Goal: Task Accomplishment & Management: Manage account settings

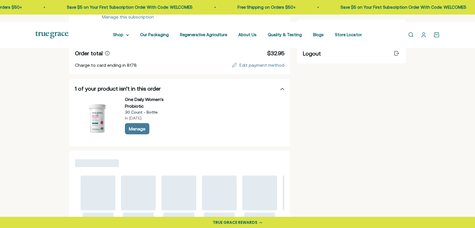
scroll to position [168, 0]
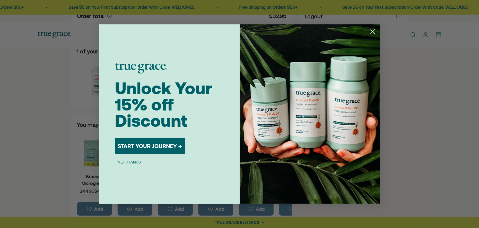
click at [372, 30] on circle "Close dialog" at bounding box center [372, 31] width 9 height 9
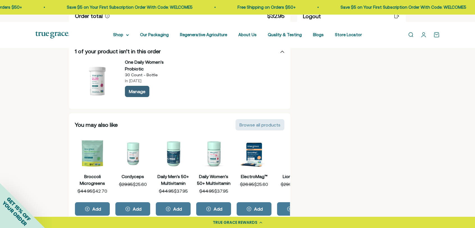
click at [137, 94] on div "Manage" at bounding box center [137, 91] width 17 height 4
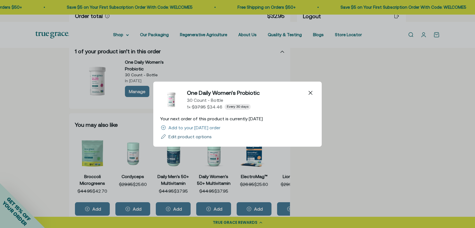
click at [202, 137] on div "Edit product options" at bounding box center [189, 137] width 43 height 4
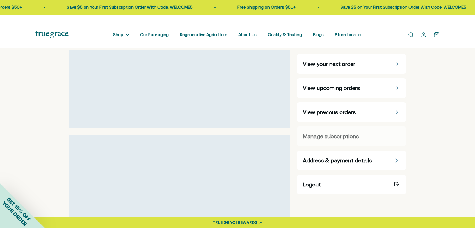
select select "30 Day"
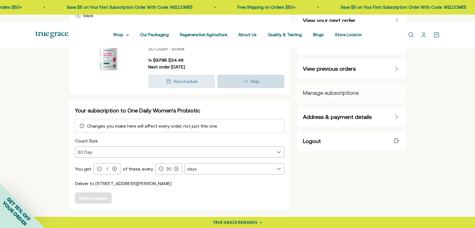
scroll to position [56, 0]
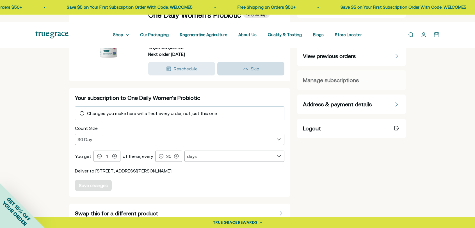
click at [255, 71] on span "Skip" at bounding box center [255, 68] width 9 height 5
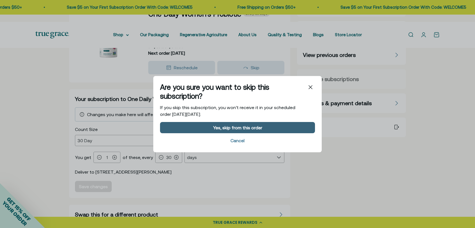
click at [265, 129] on div "Yes, skip from this order" at bounding box center [237, 127] width 147 height 4
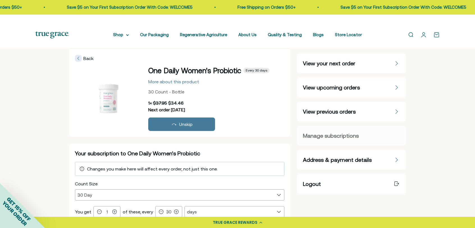
scroll to position [0, 0]
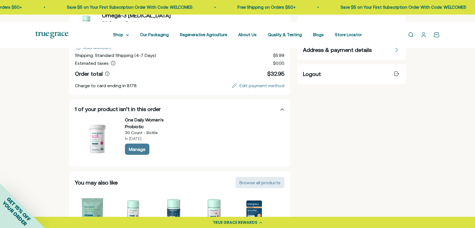
scroll to position [56, 0]
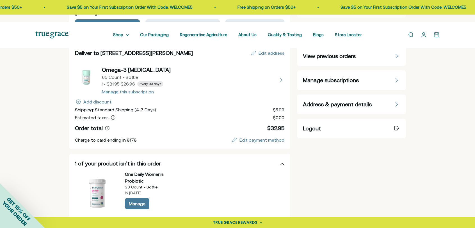
click at [134, 94] on button "view details about Omega-3 Fish Oil 60 Count - Bottle 1 × $26.96 Every 30 days" at bounding box center [179, 80] width 209 height 28
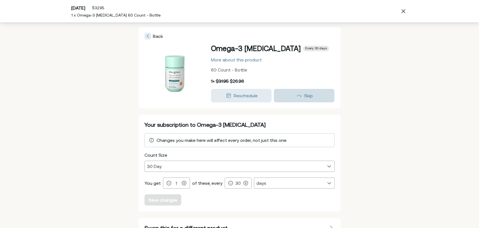
click at [293, 99] on div "Skip" at bounding box center [304, 95] width 53 height 7
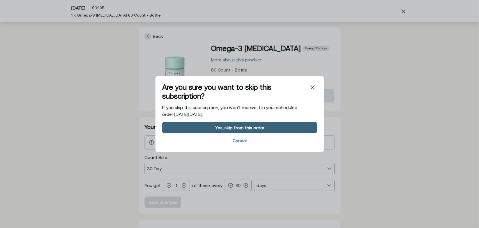
click at [267, 127] on div "Yes, skip from this order" at bounding box center [239, 127] width 147 height 4
